Goal: Information Seeking & Learning: Learn about a topic

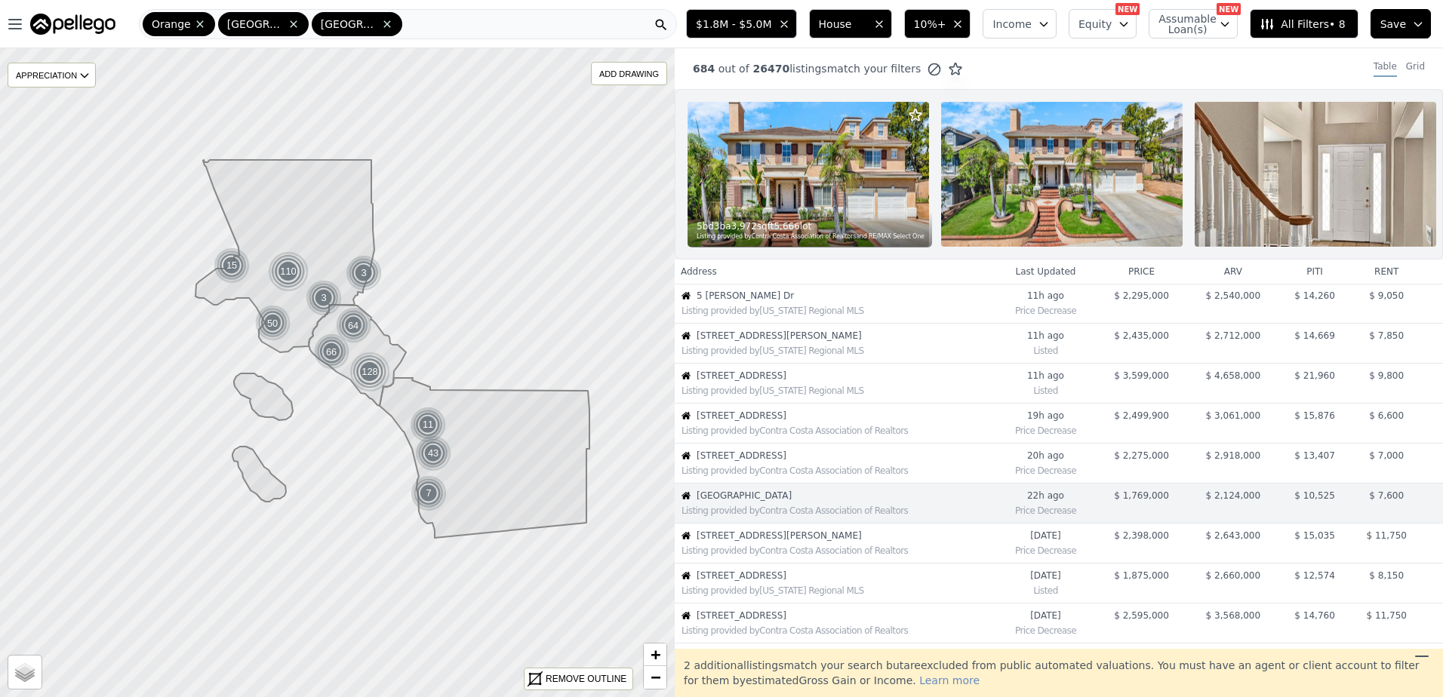
scroll to position [158, 0]
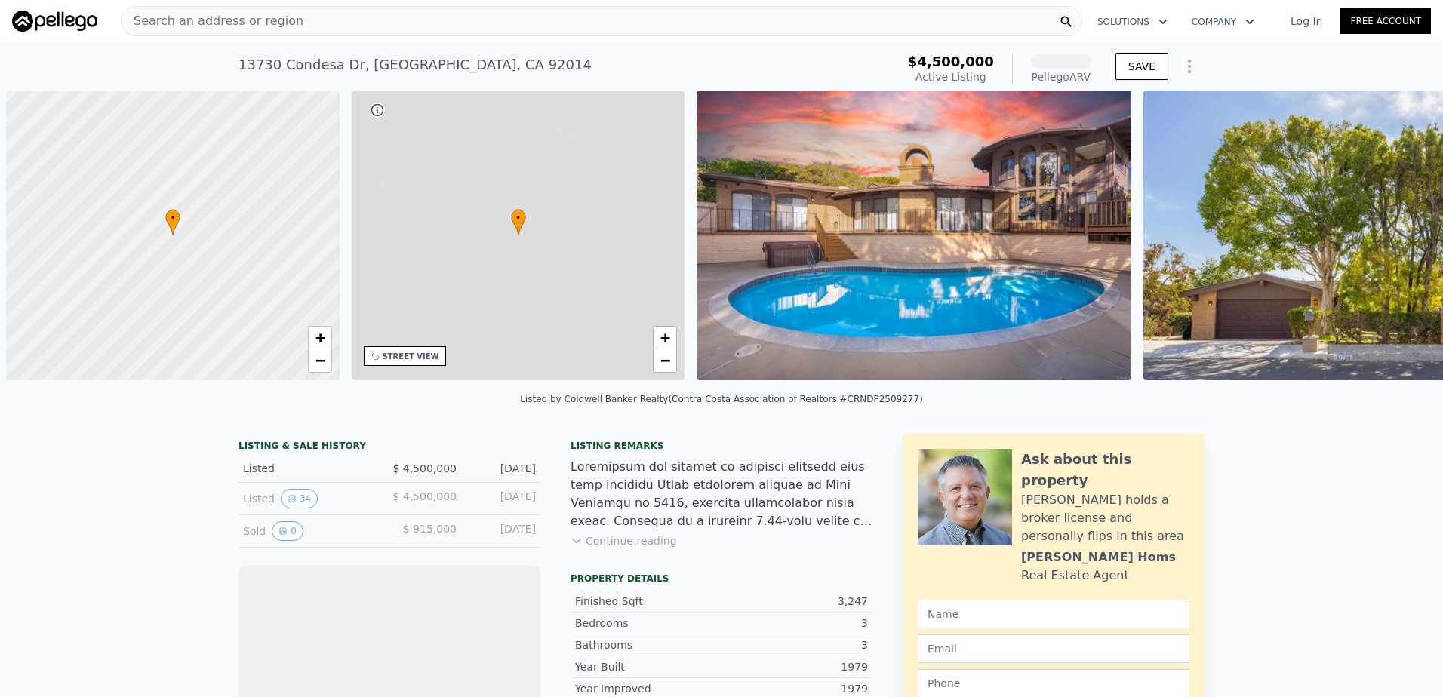
scroll to position [0, 6]
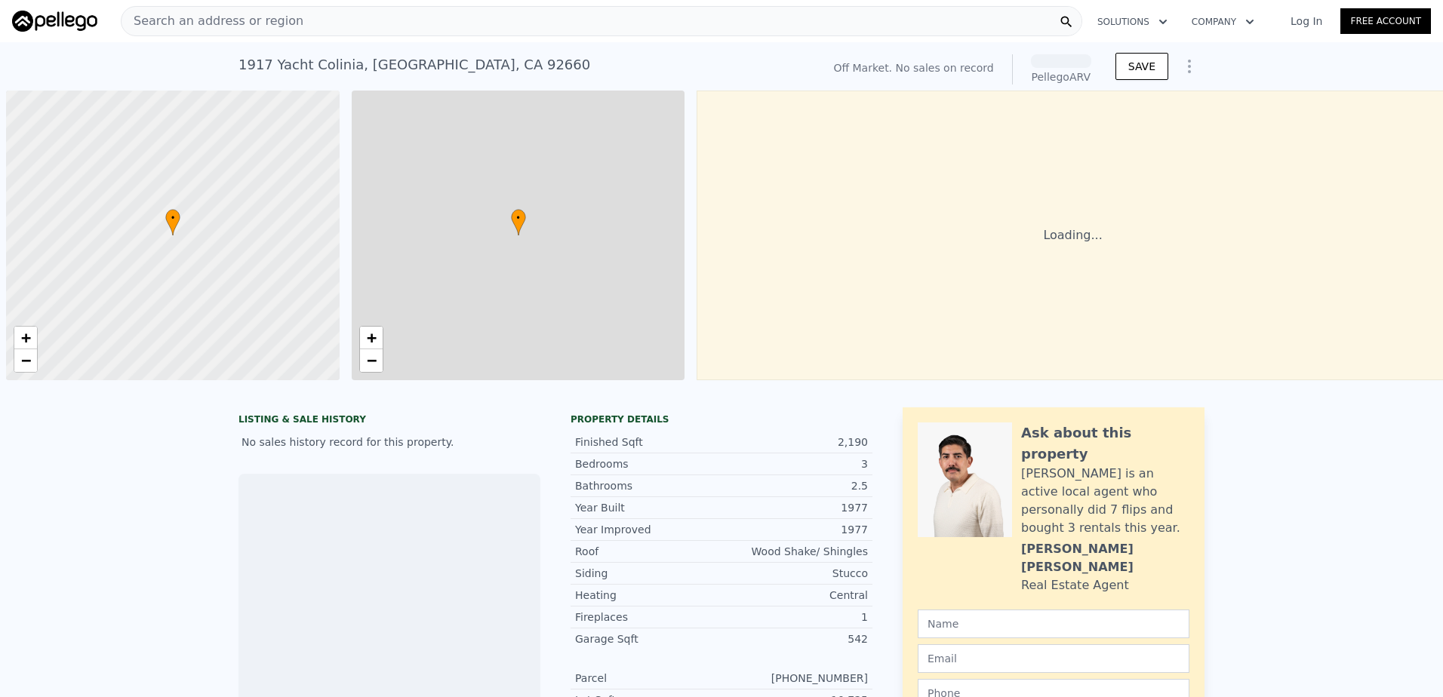
scroll to position [0, 6]
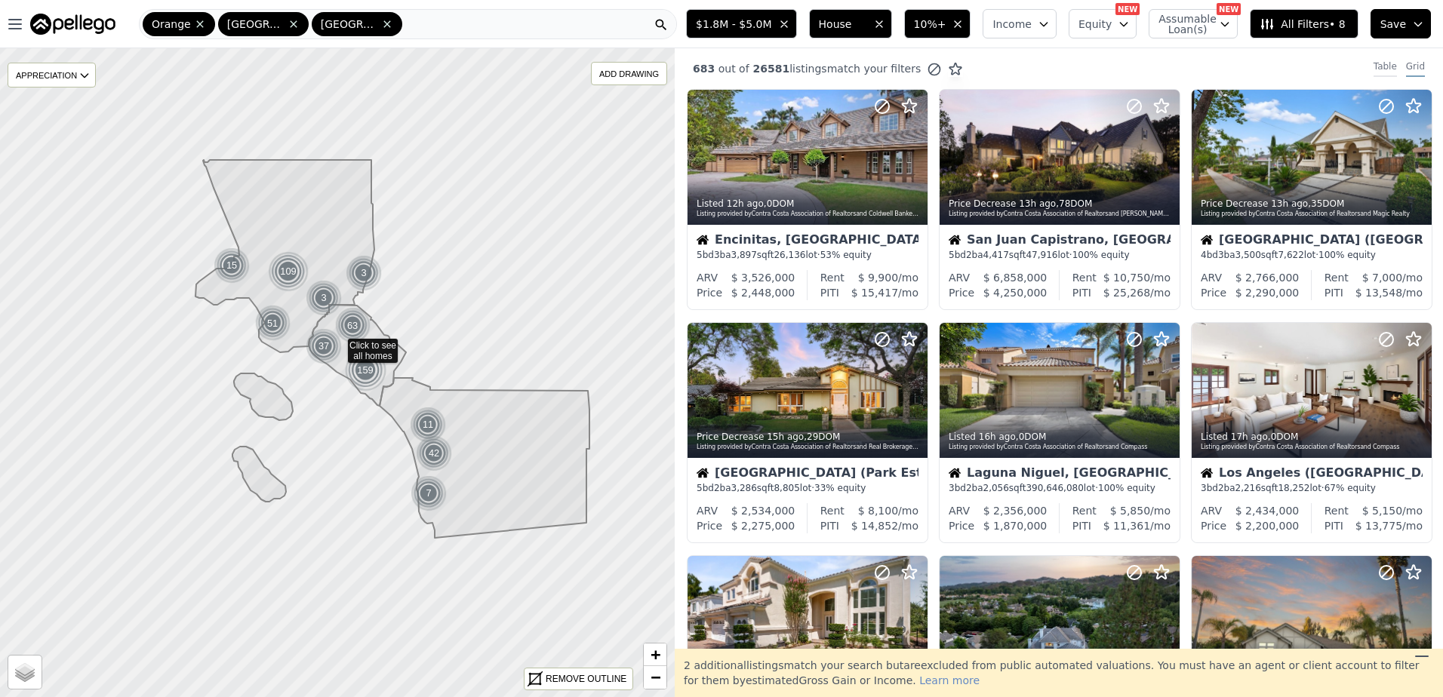
click at [1373, 68] on div "Table" at bounding box center [1384, 68] width 23 height 17
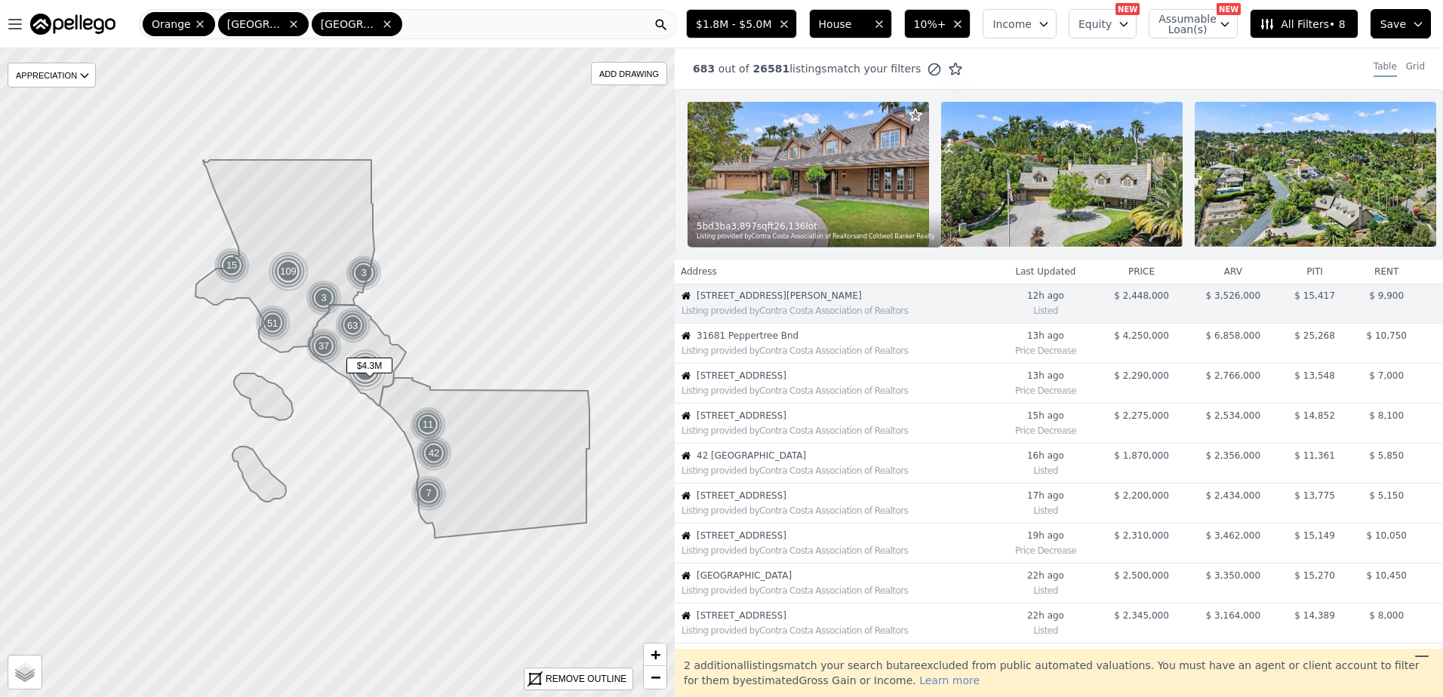
click at [776, 357] on div "Listing provided by Contra Costa Association of Realtors" at bounding box center [837, 351] width 313 height 12
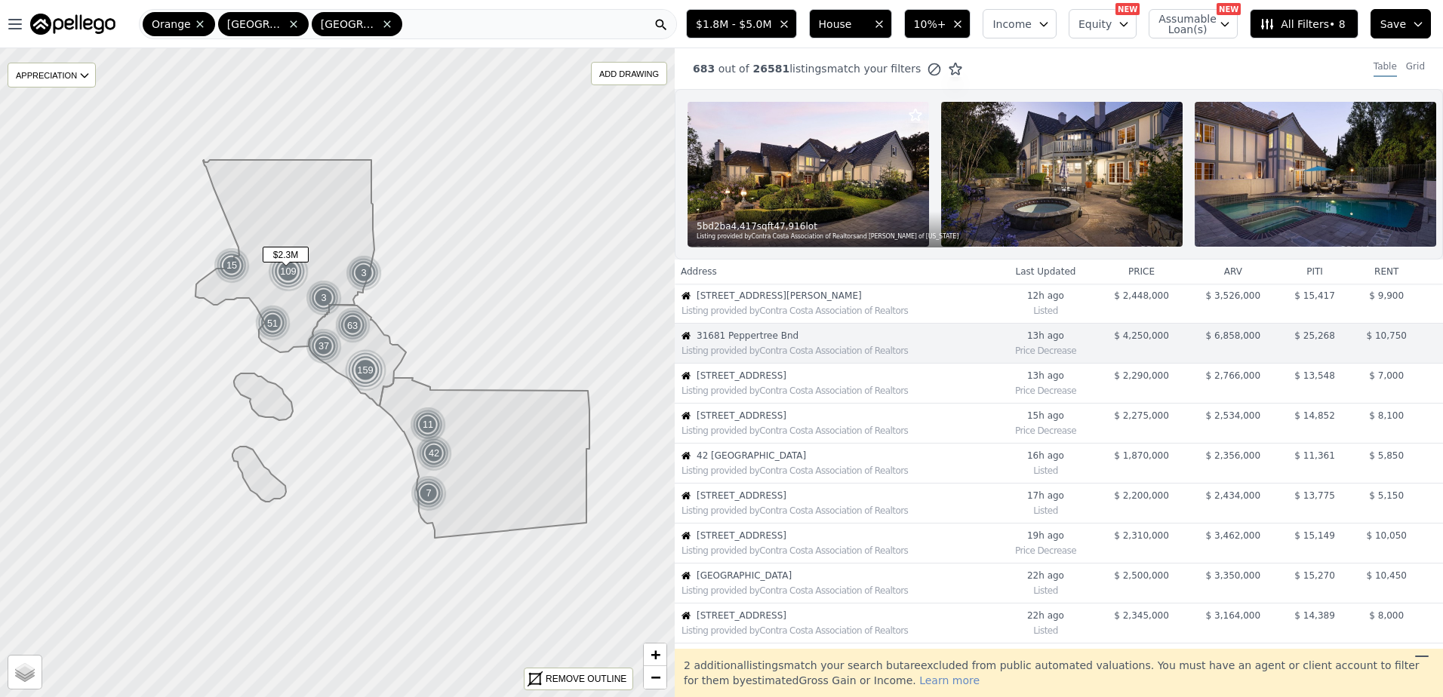
click at [753, 382] on span "1245 Irving Ave" at bounding box center [845, 376] width 298 height 12
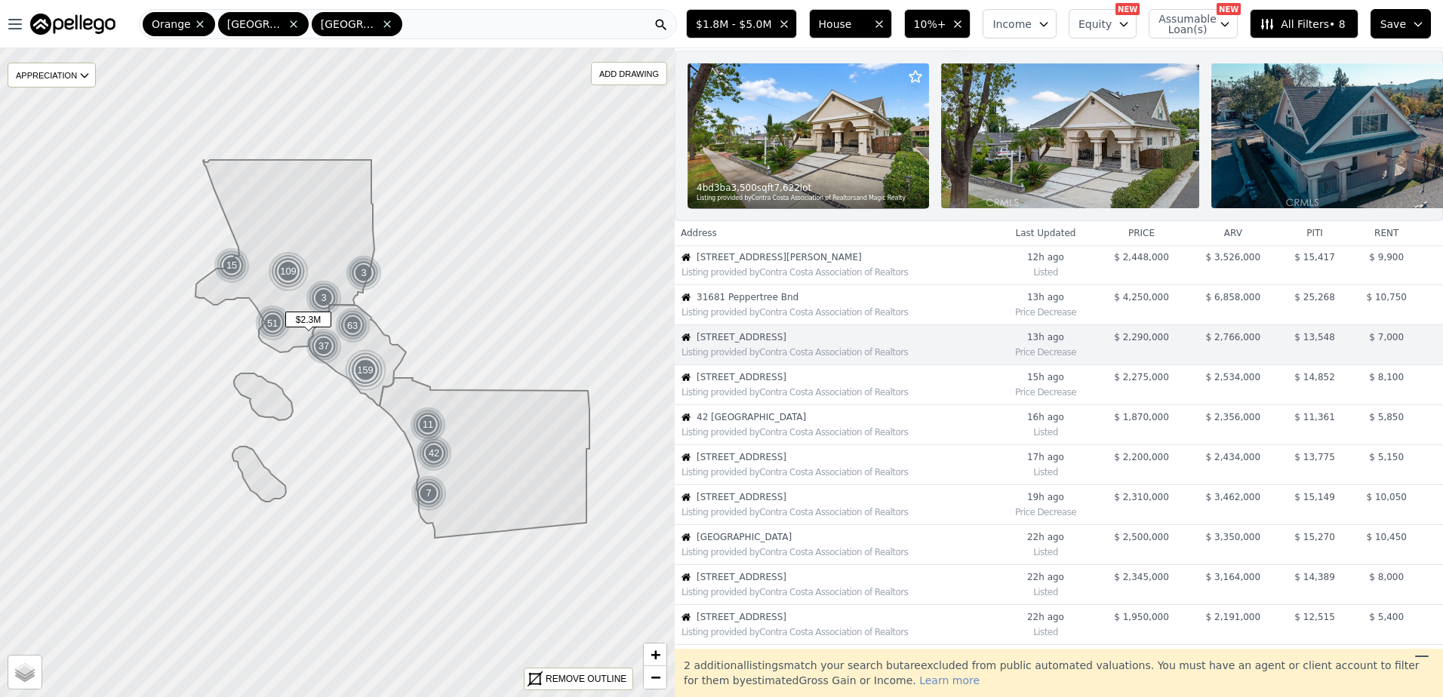
click at [763, 398] on div "Listing provided by Contra Costa Association of Realtors" at bounding box center [837, 392] width 313 height 12
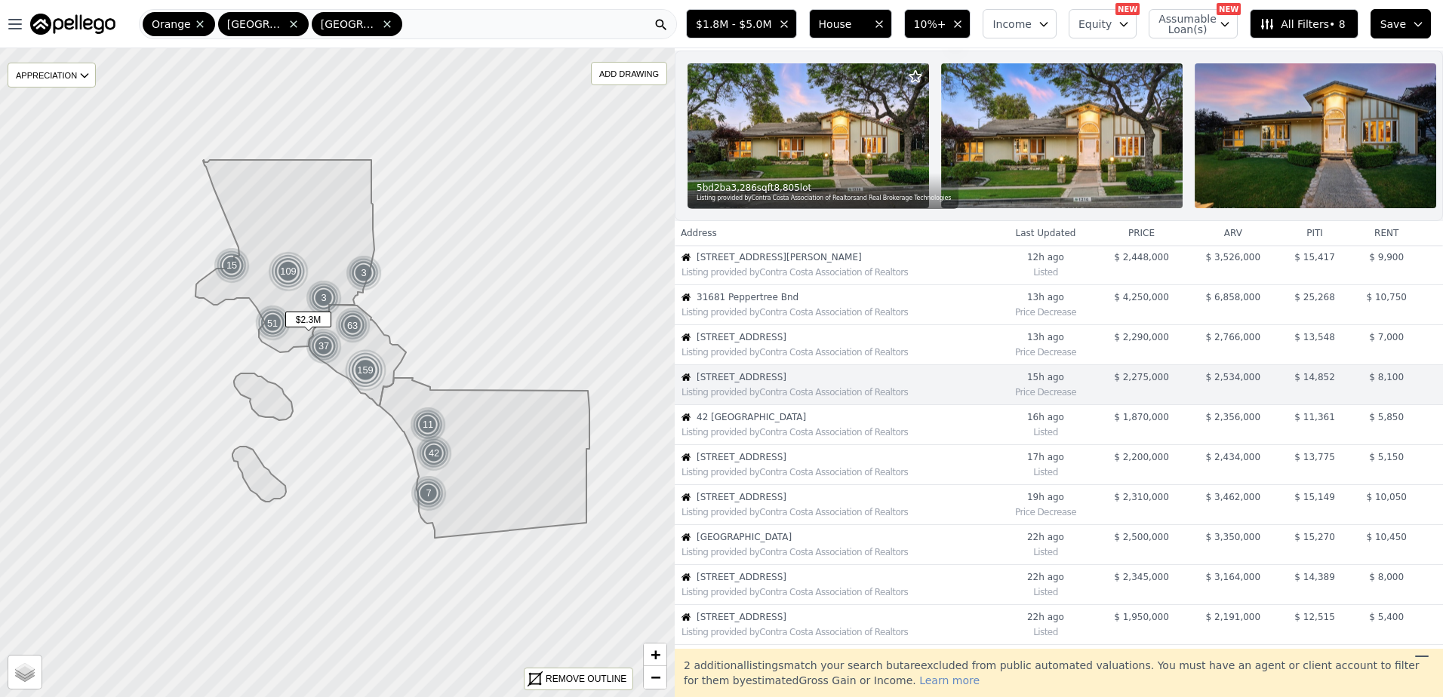
scroll to position [78, 0]
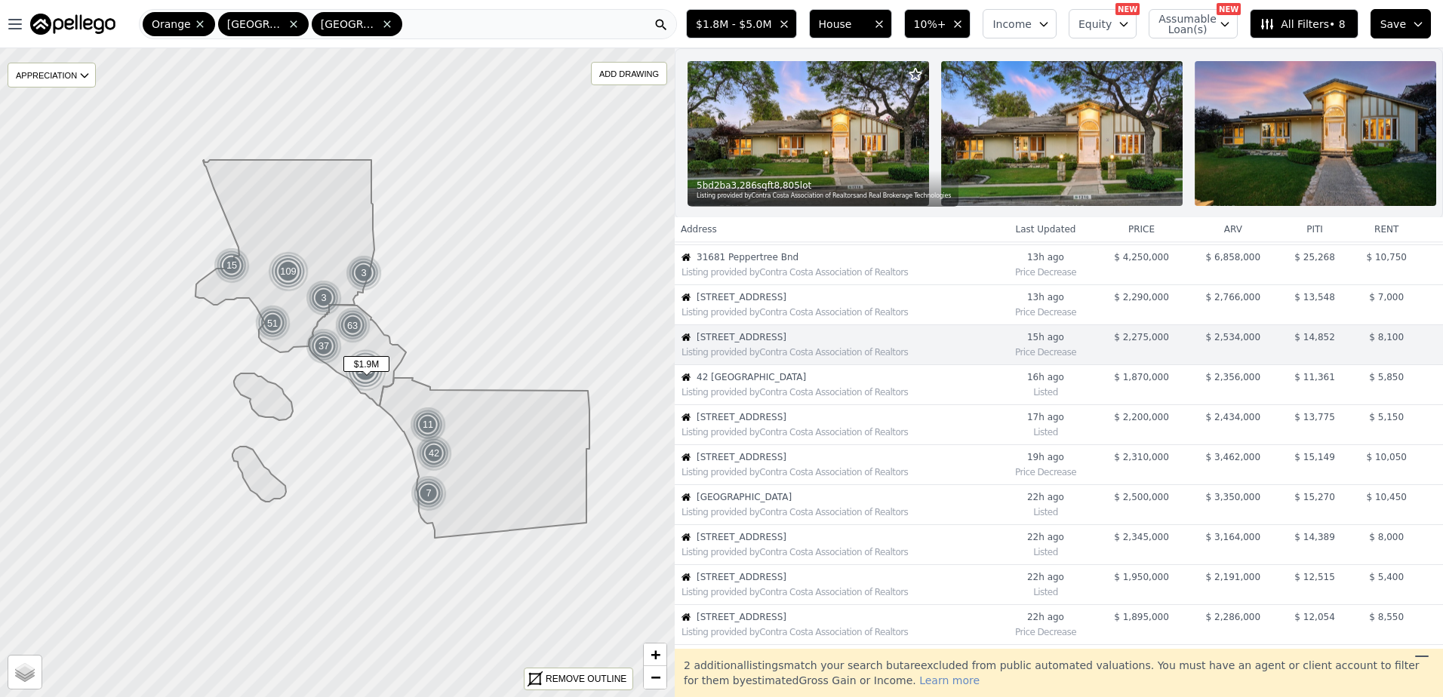
click at [745, 395] on div "Listing provided by Contra Costa Association of Realtors" at bounding box center [834, 390] width 319 height 15
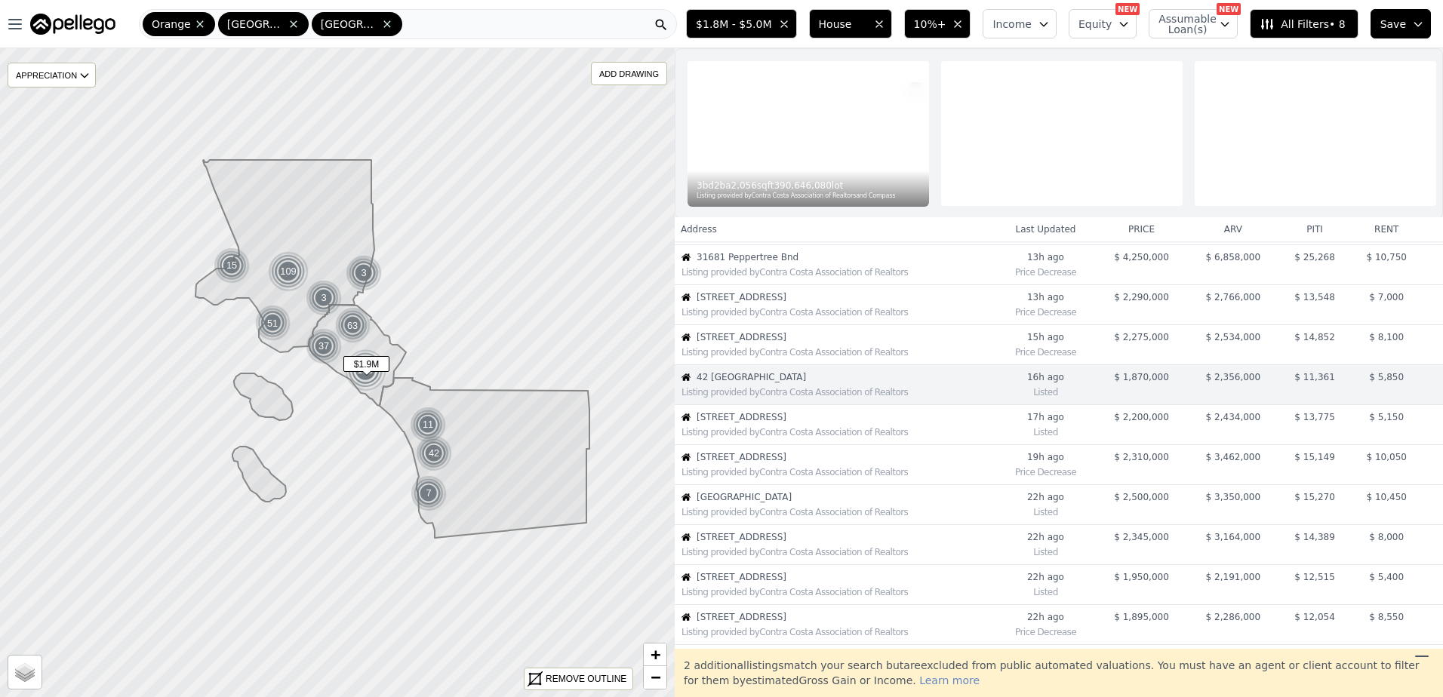
scroll to position [118, 0]
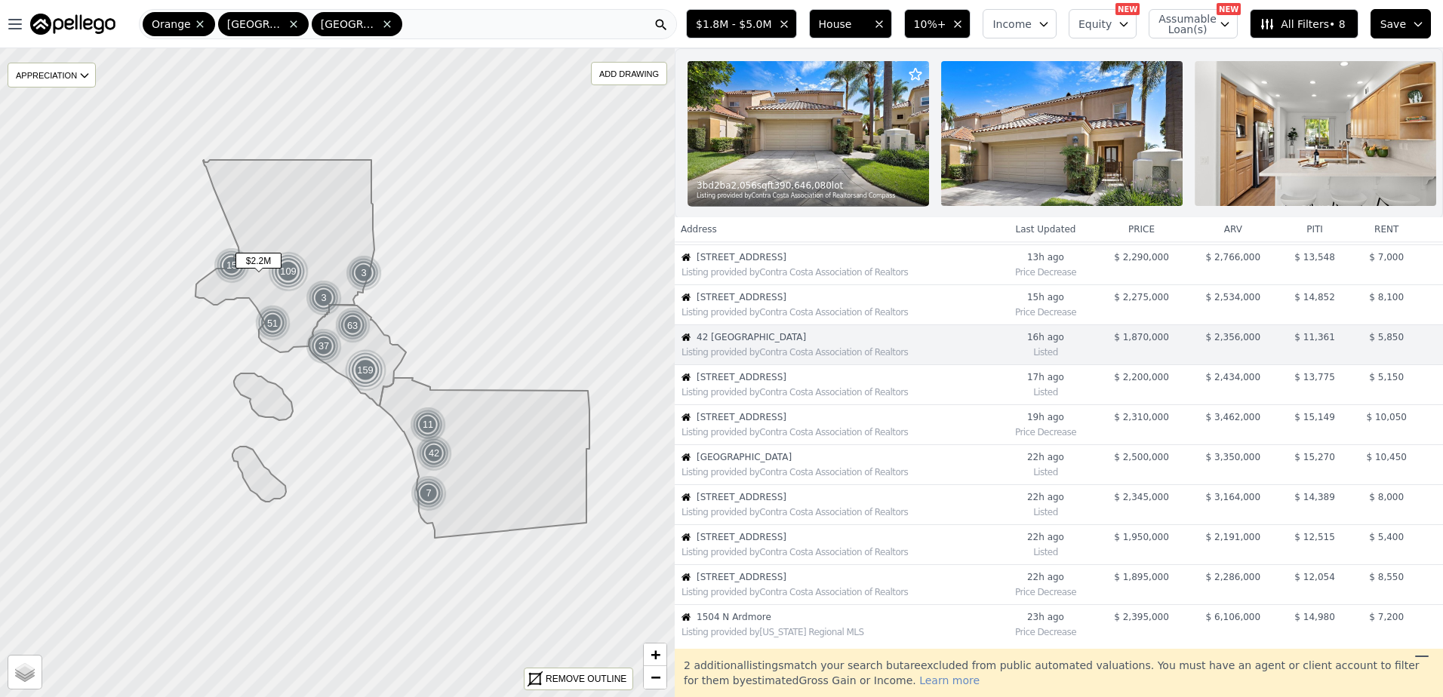
click at [764, 383] on span "16350 Mandalay Dr" at bounding box center [845, 377] width 298 height 12
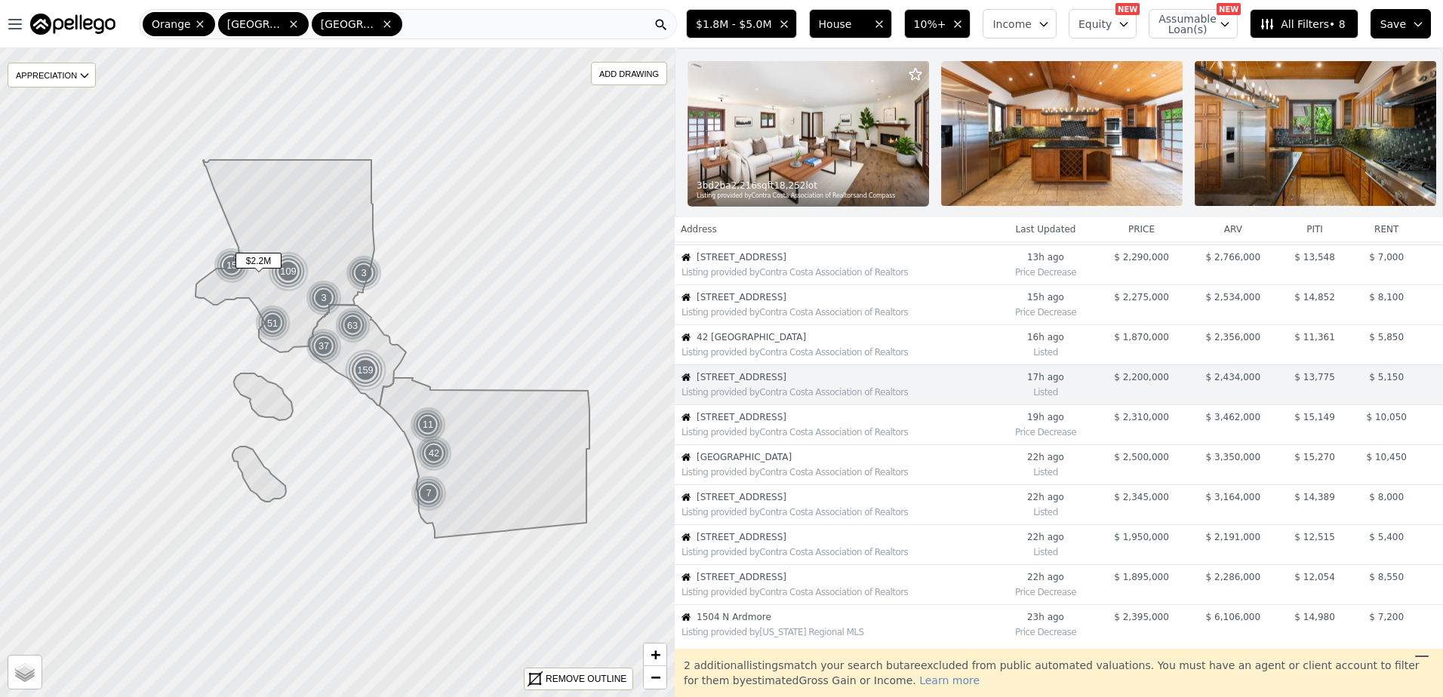
scroll to position [158, 0]
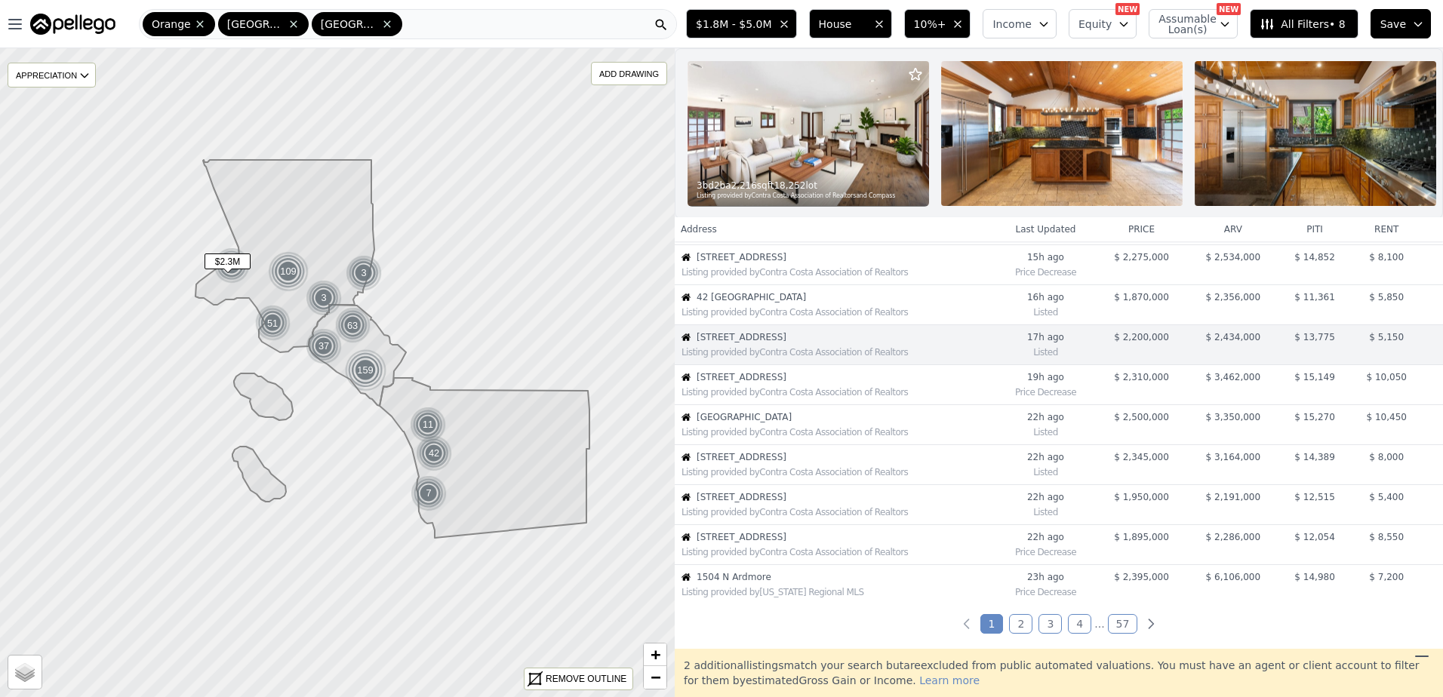
click at [791, 383] on span "3966 Leighton Point Rd." at bounding box center [845, 377] width 298 height 12
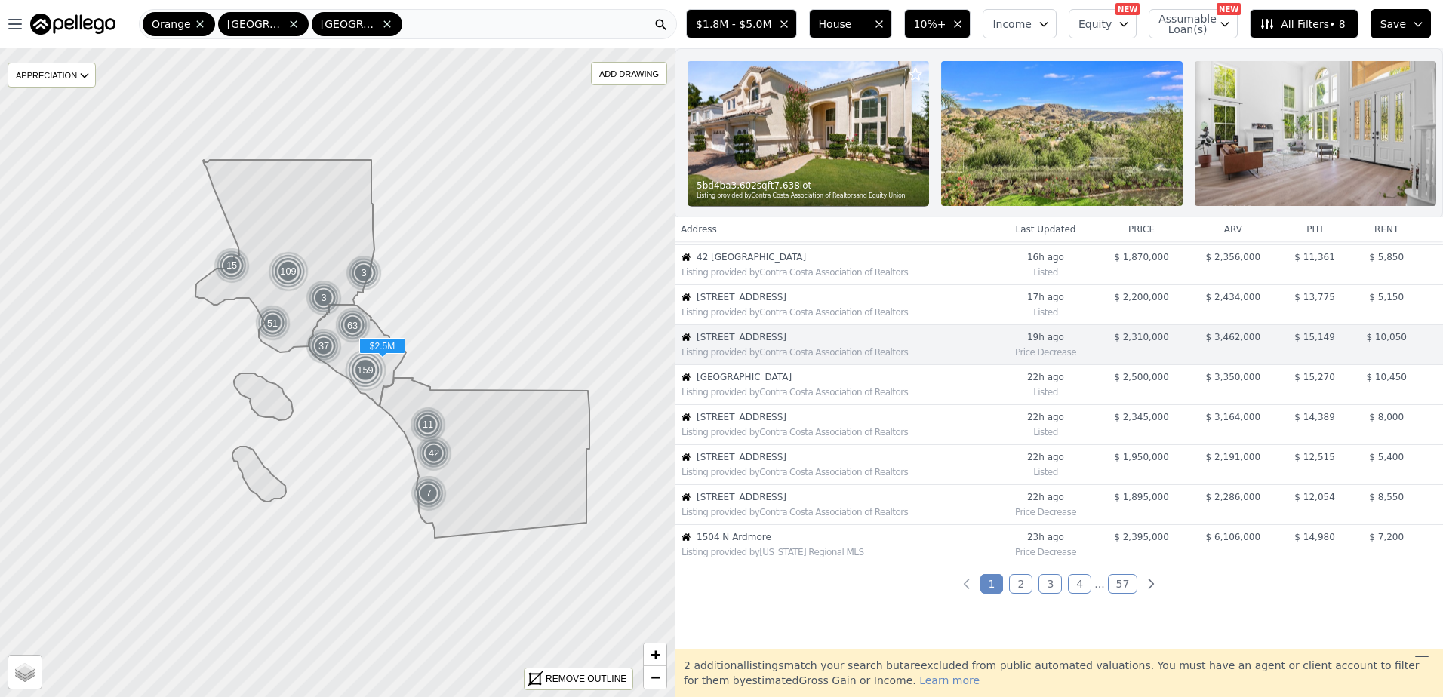
click at [778, 396] on div "Listing provided by Contra Costa Association of Realtors" at bounding box center [834, 390] width 319 height 15
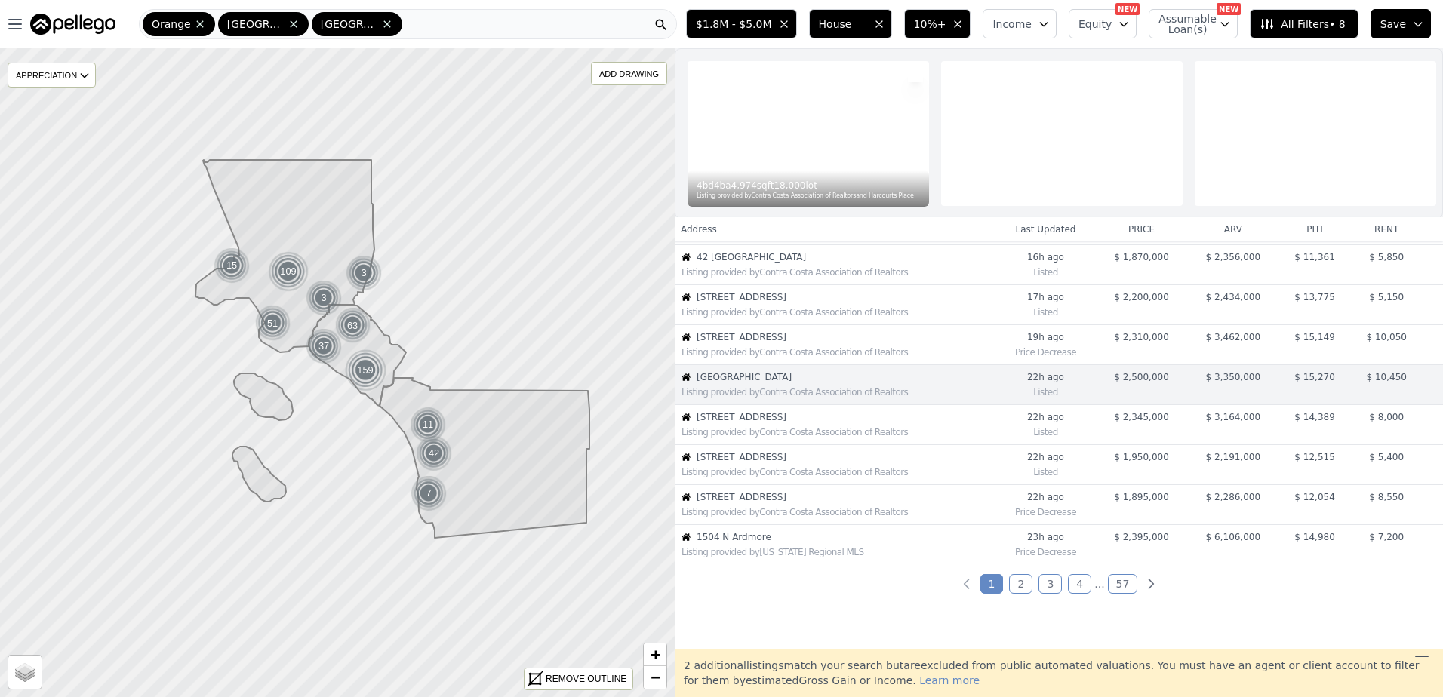
scroll to position [238, 0]
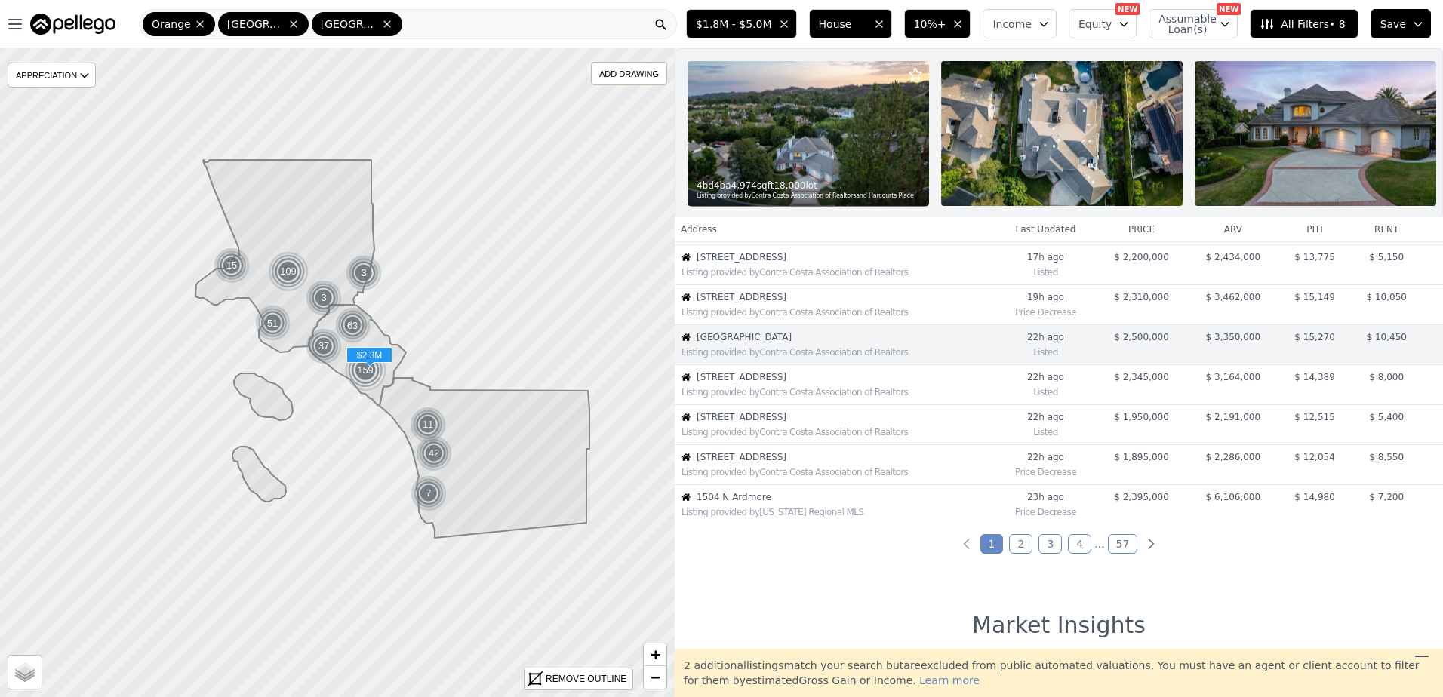
click at [776, 383] on span "27153 Woodbluff Rd" at bounding box center [845, 377] width 298 height 12
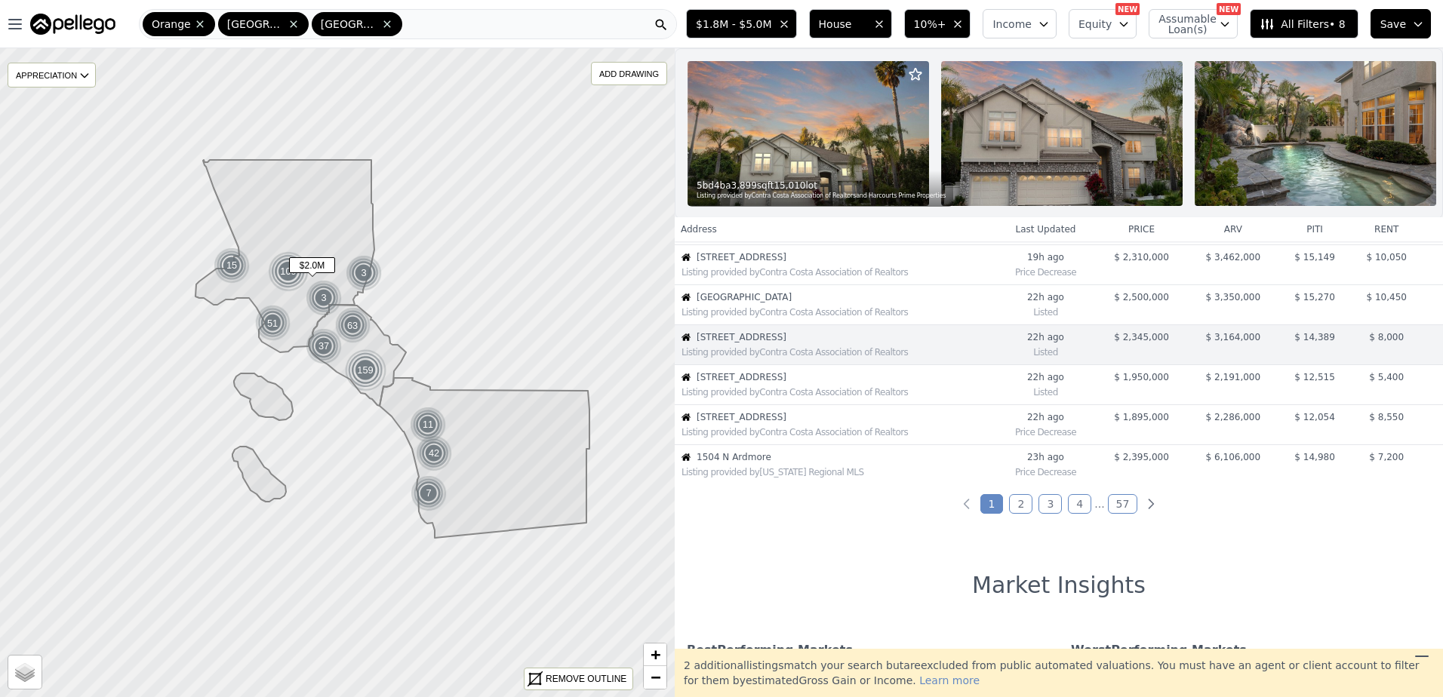
click at [786, 383] on span "127 E Roses Rd" at bounding box center [845, 377] width 298 height 12
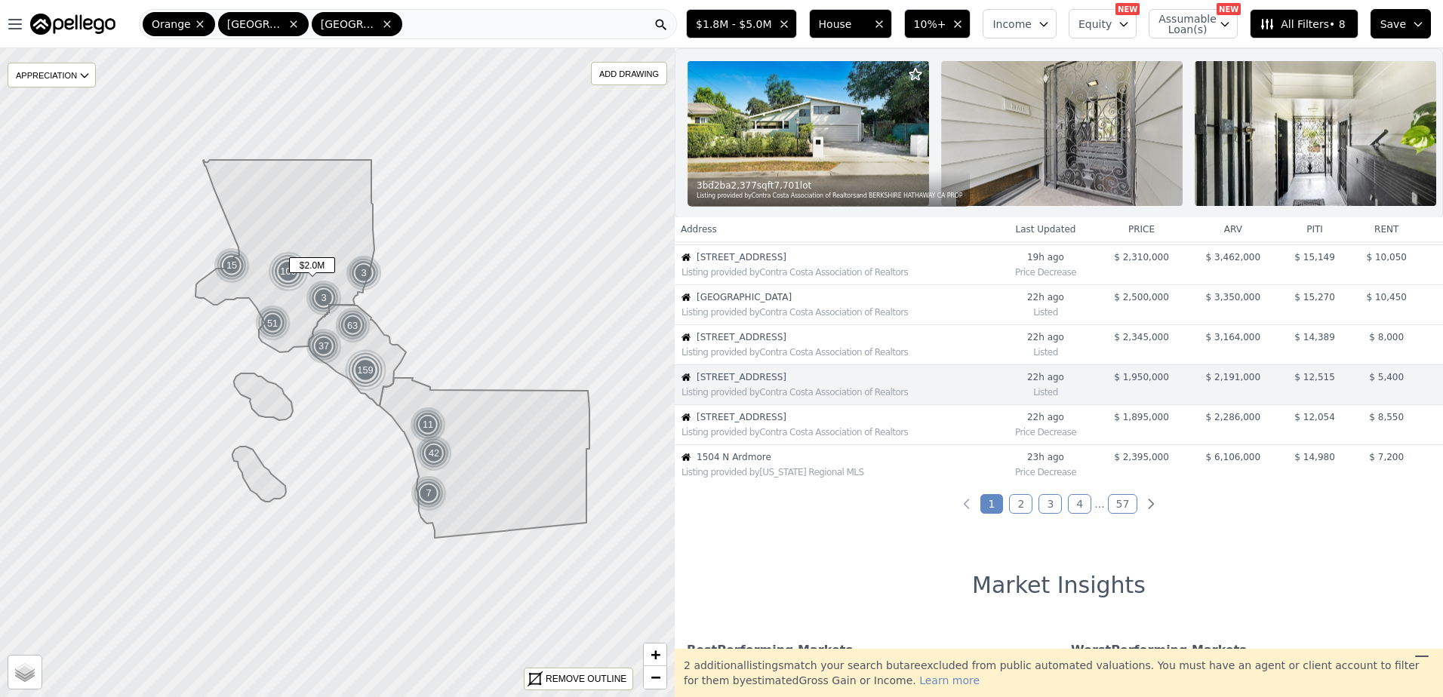
scroll to position [318, 0]
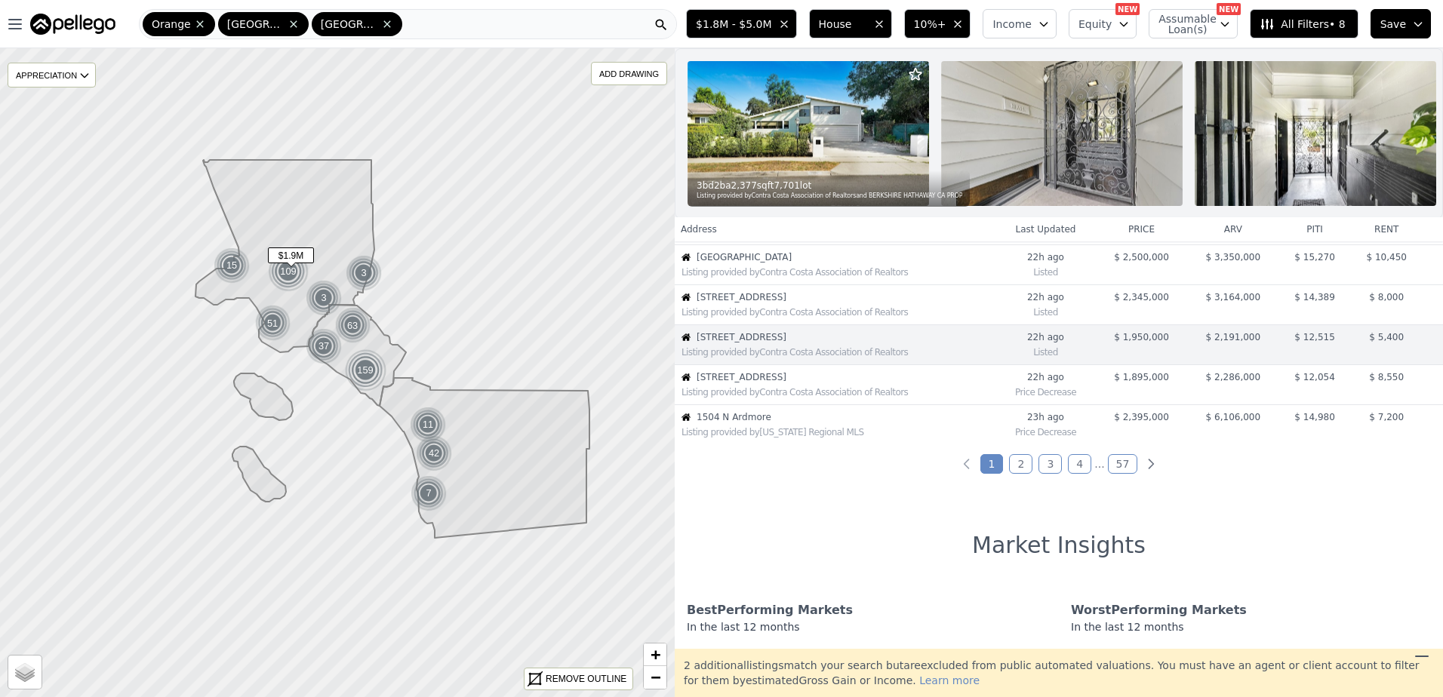
click at [786, 383] on span "1606 Glenmont Dr" at bounding box center [845, 377] width 298 height 12
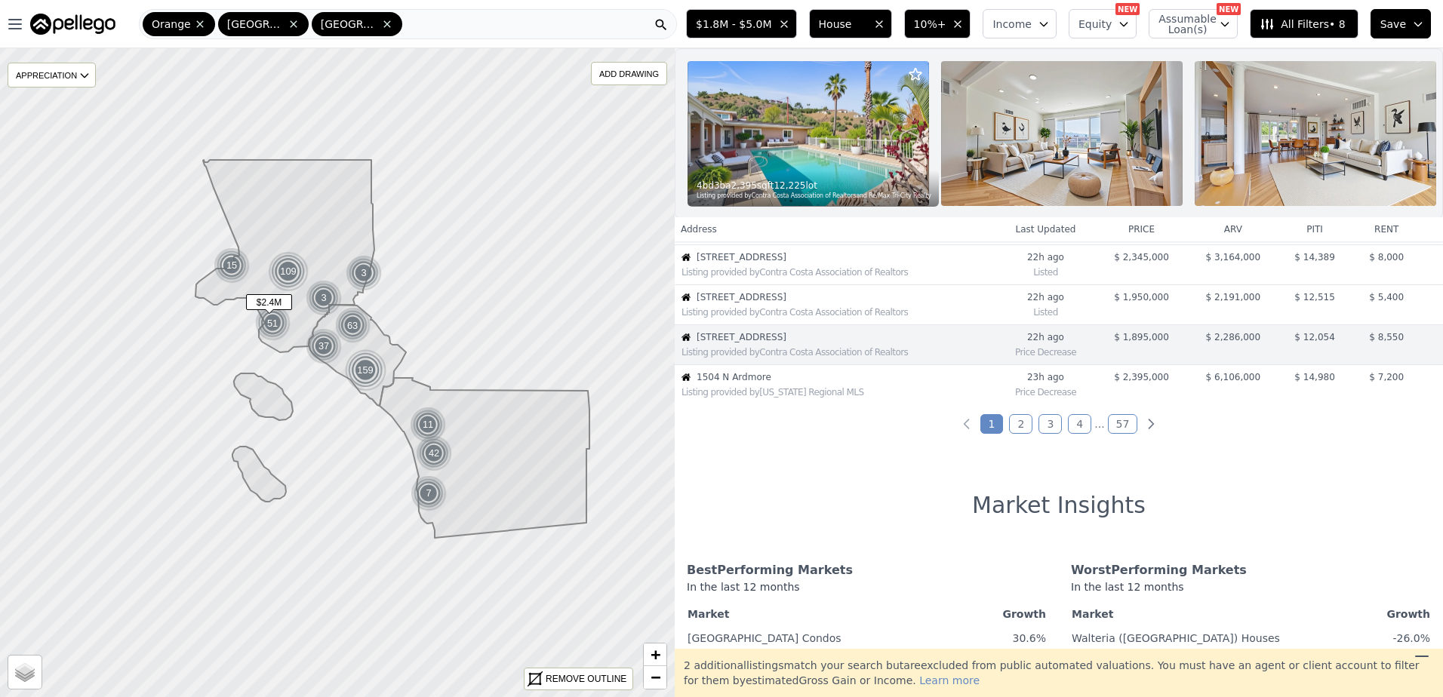
click at [786, 383] on span "1504 N Ardmore" at bounding box center [845, 377] width 298 height 12
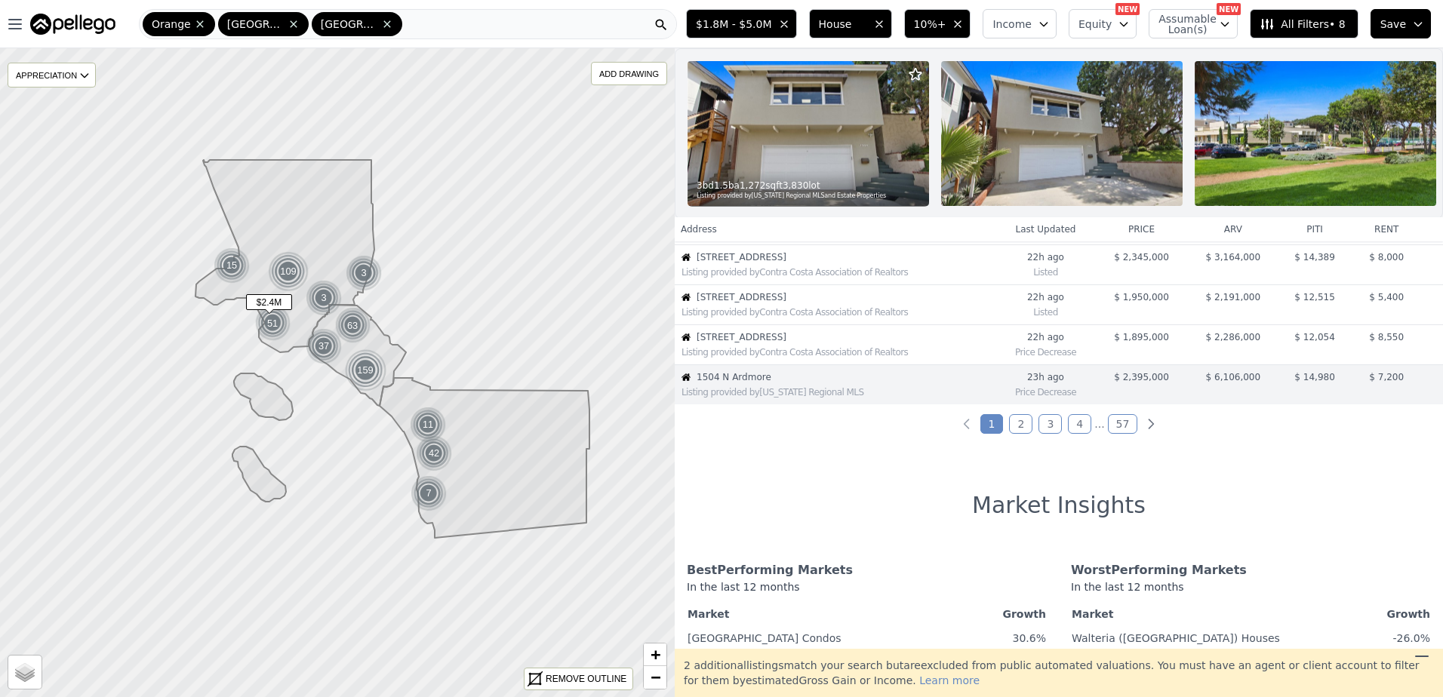
scroll to position [398, 0]
